Goal: Task Accomplishment & Management: Manage account settings

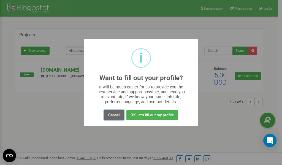
click at [116, 114] on button "Cancel" at bounding box center [114, 115] width 20 height 10
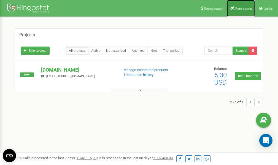
click at [239, 7] on span "Profile settings" at bounding box center [243, 8] width 17 height 3
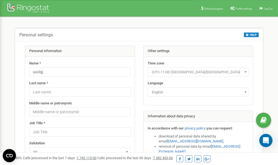
scroll to position [28, 0]
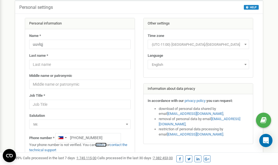
click at [103, 145] on link "verify it" at bounding box center [100, 145] width 11 height 4
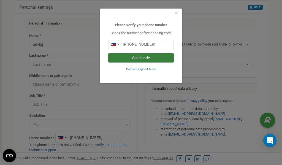
click at [136, 57] on button "Send code" at bounding box center [141, 57] width 66 height 9
